Goal: Navigation & Orientation: Understand site structure

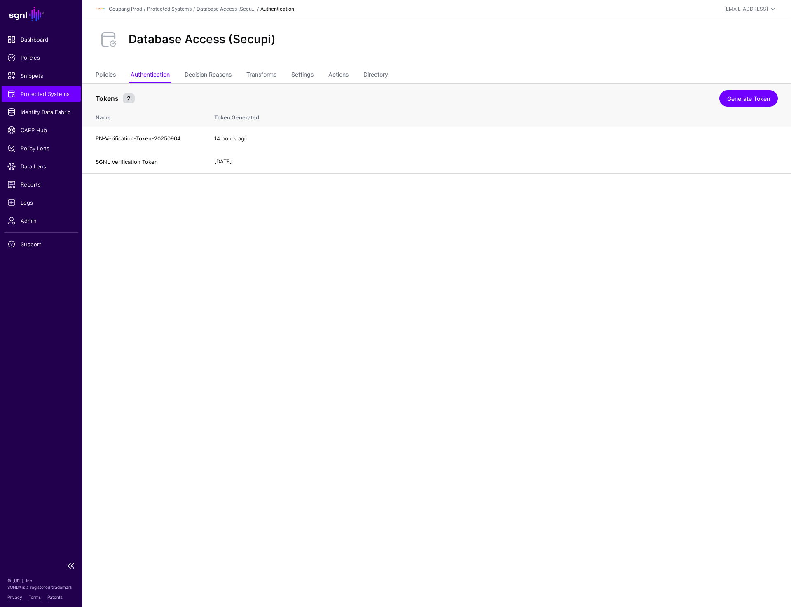
click at [48, 96] on span "Protected Systems" at bounding box center [41, 94] width 68 height 8
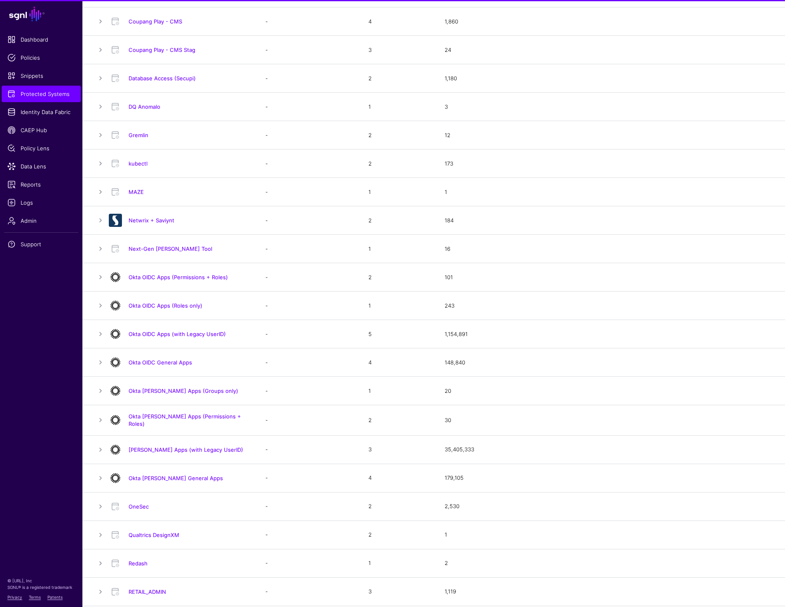
scroll to position [416, 0]
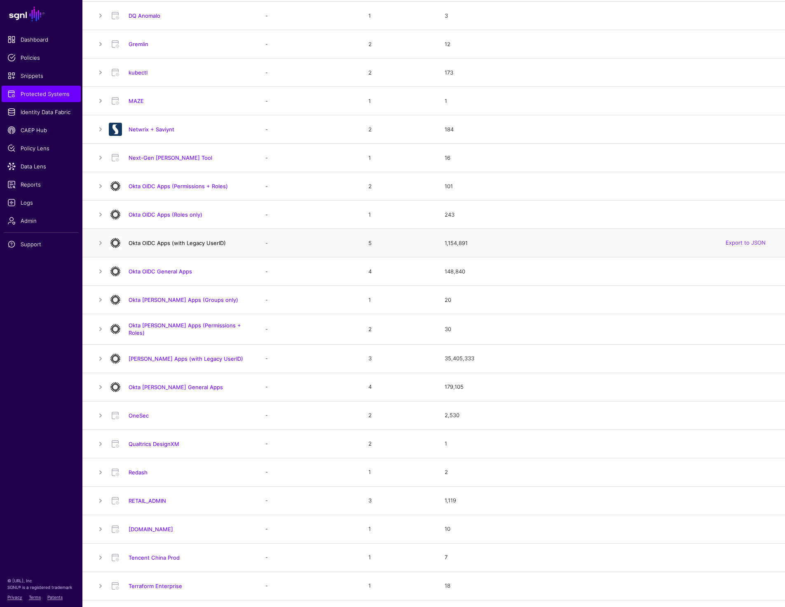
click at [200, 244] on link "Okta OIDC Apps (with Legacy UserID)" at bounding box center [177, 243] width 97 height 7
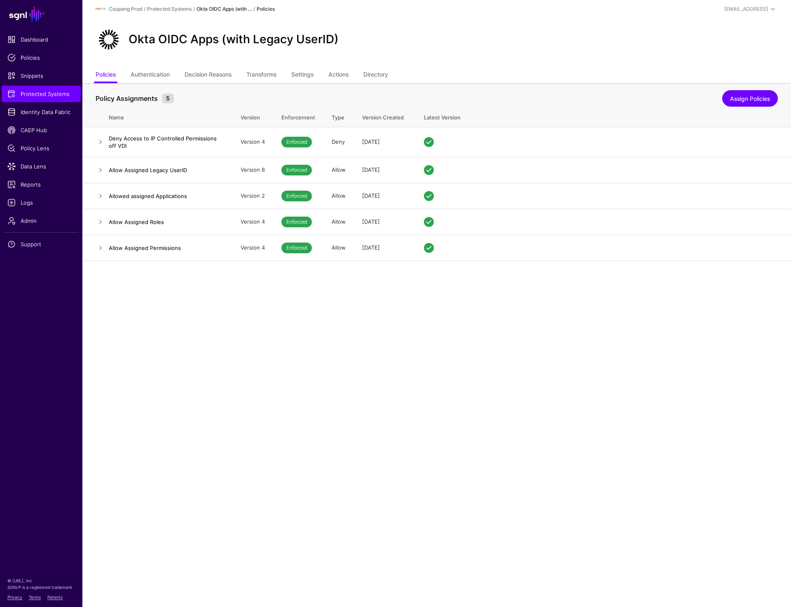
click at [406, 55] on div "Okta OIDC Apps (with Legacy UserID)" at bounding box center [436, 42] width 709 height 49
click at [60, 97] on span "Protected Systems" at bounding box center [41, 94] width 68 height 8
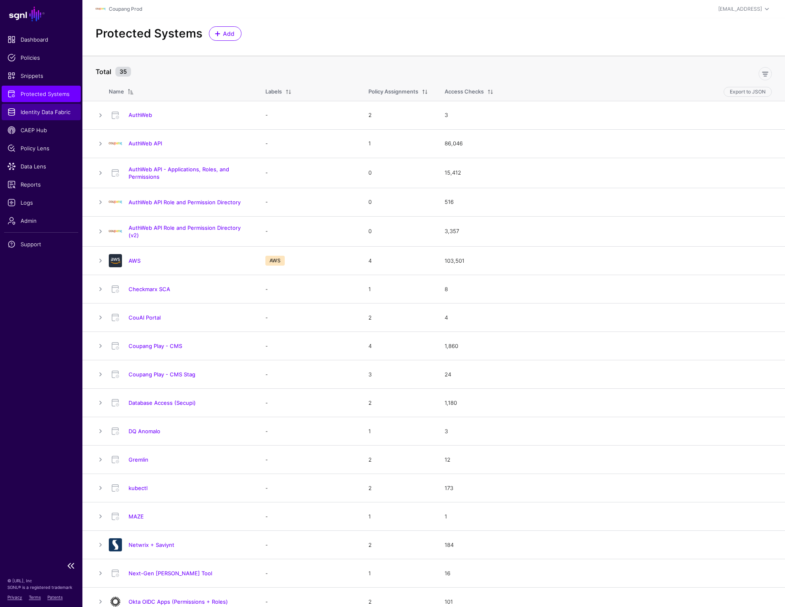
click at [60, 113] on span "Identity Data Fabric" at bounding box center [41, 112] width 68 height 8
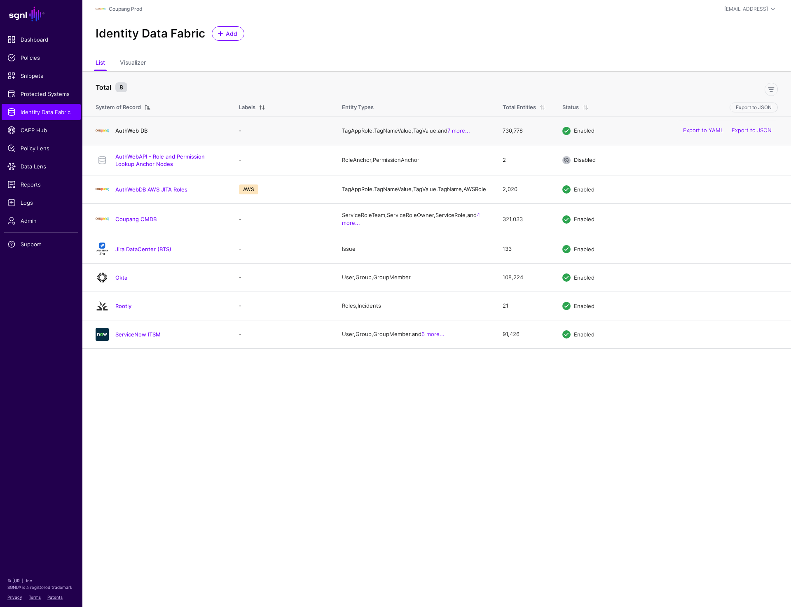
click at [138, 134] on link "AuthWeb DB" at bounding box center [131, 130] width 32 height 7
click at [164, 166] on link "AuthWebAPI - Role and Permission Lookup Anchor Nodes" at bounding box center [159, 160] width 89 height 14
click at [160, 160] on link "AuthWebAPI - Role and Permission Lookup Anchor Nodes" at bounding box center [159, 160] width 89 height 14
